Goal: Task Accomplishment & Management: Manage account settings

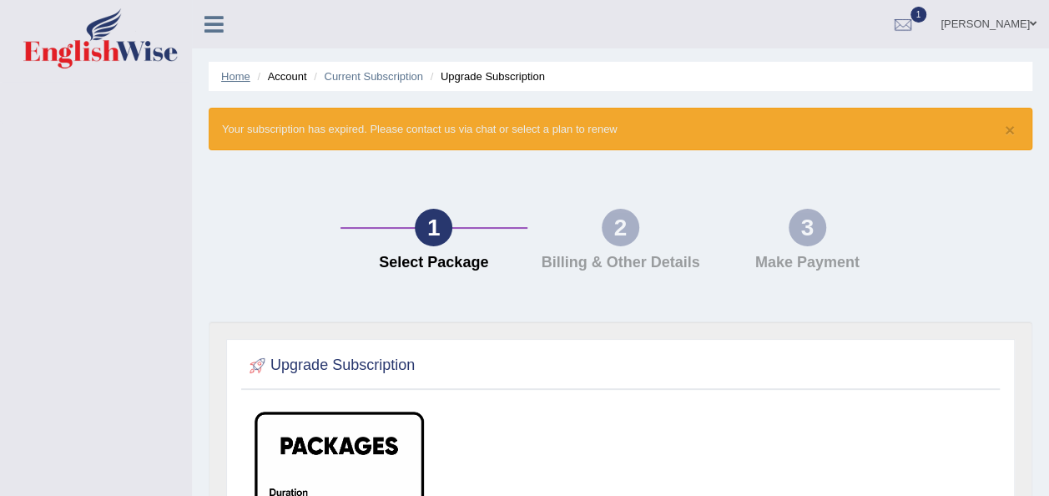
click at [234, 77] on link "Home" at bounding box center [235, 76] width 29 height 13
click at [237, 73] on link "Home" at bounding box center [235, 76] width 29 height 13
click at [216, 23] on icon at bounding box center [213, 24] width 19 height 22
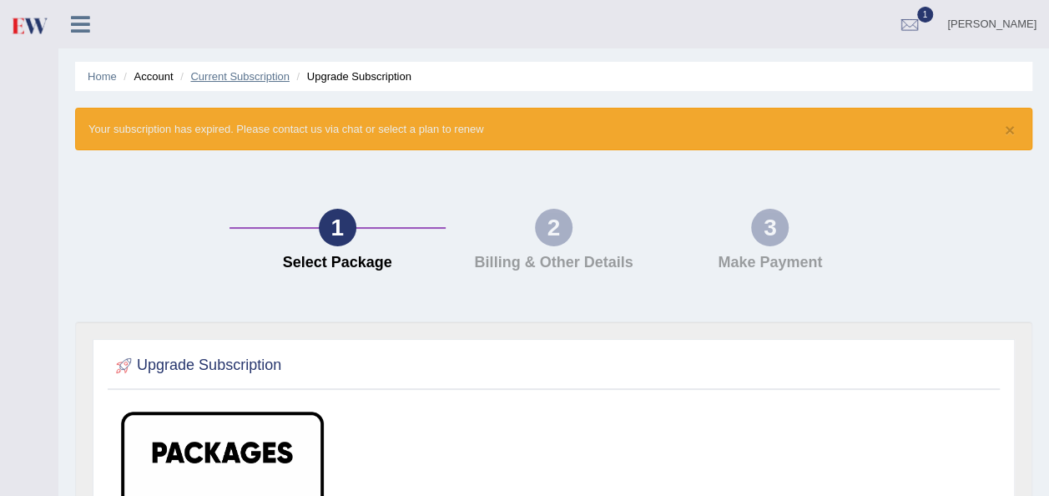
click at [225, 76] on link "Current Subscription" at bounding box center [239, 76] width 99 height 13
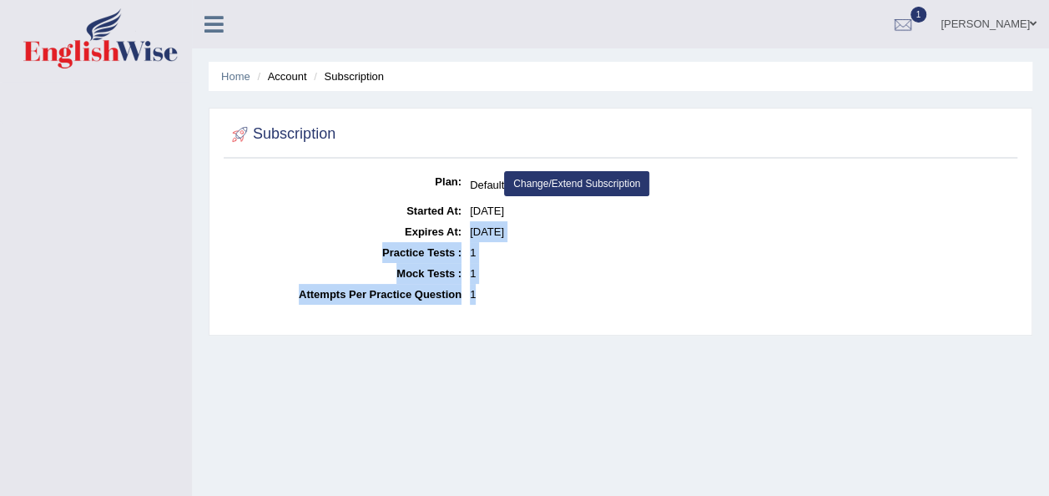
drag, startPoint x: 472, startPoint y: 230, endPoint x: 598, endPoint y: 331, distance: 160.9
click at [598, 331] on div "Subscription Plan: Default Change/Extend Subscription Started At: [DATE] Expire…" at bounding box center [621, 222] width 824 height 228
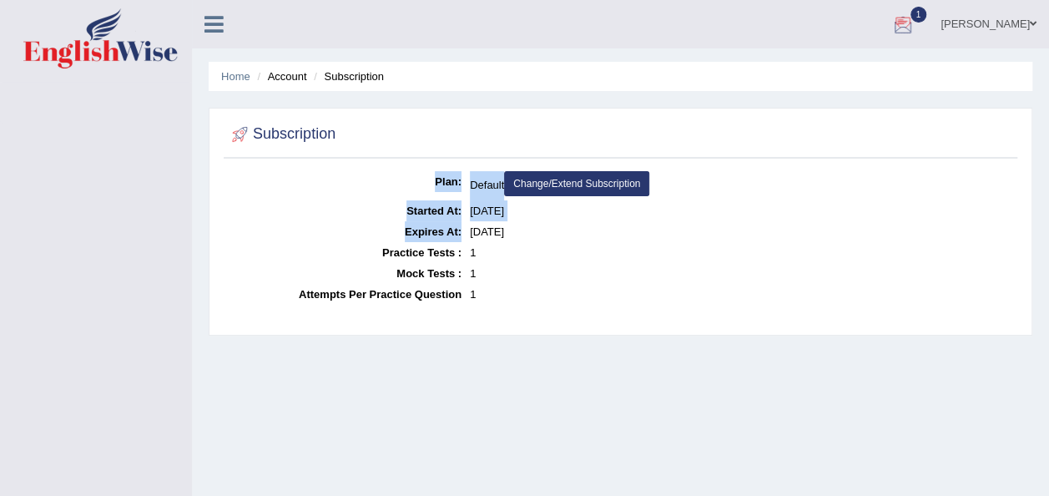
click at [921, 21] on span "1" at bounding box center [919, 15] width 17 height 16
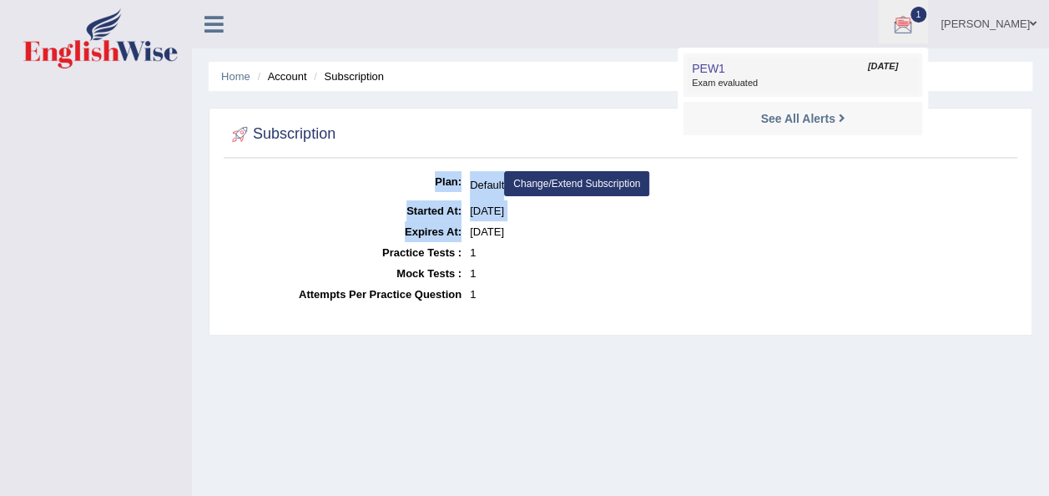
click at [856, 73] on link "PEW1 Aug 11, 2025 Exam evaluated" at bounding box center [803, 75] width 230 height 35
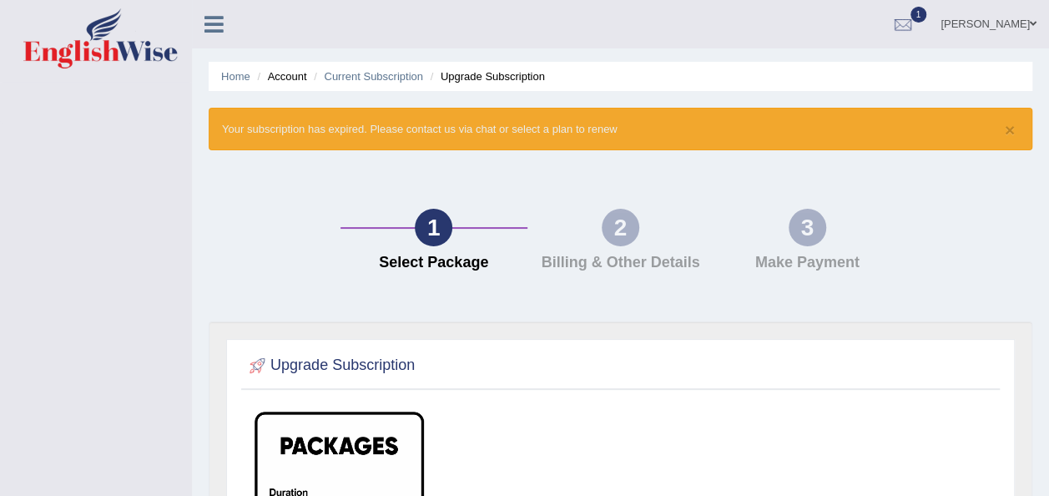
click at [209, 22] on icon at bounding box center [213, 24] width 19 height 22
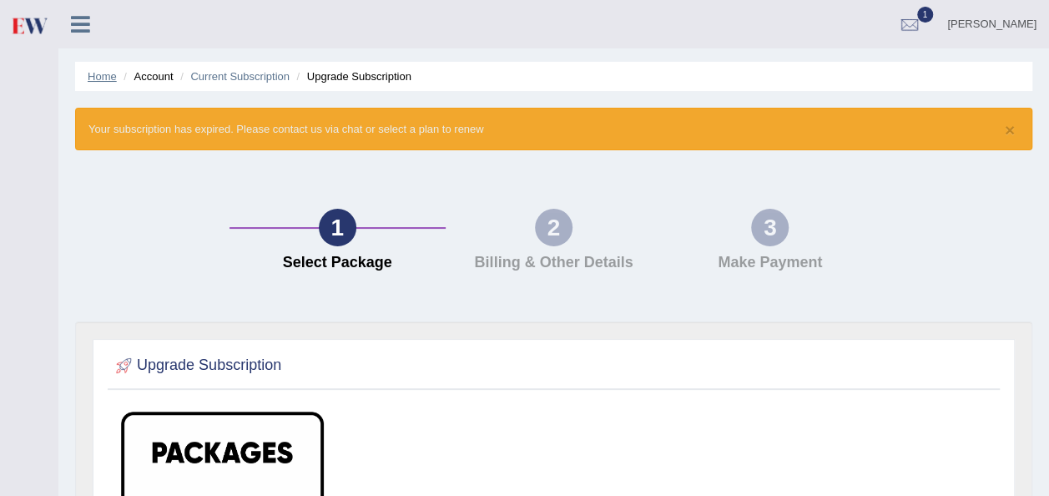
click at [98, 80] on link "Home" at bounding box center [102, 76] width 29 height 13
